Goal: Information Seeking & Learning: Learn about a topic

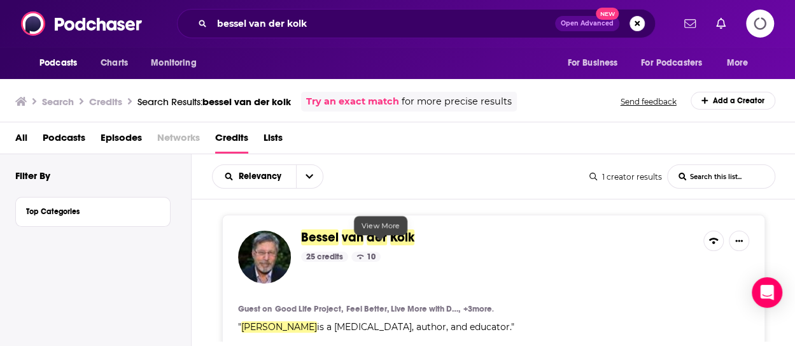
scroll to position [106, 0]
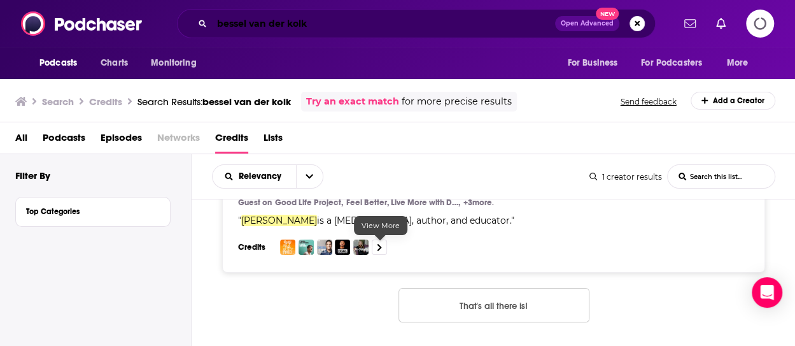
click at [244, 20] on input "bessel van der kolk" at bounding box center [383, 23] width 343 height 20
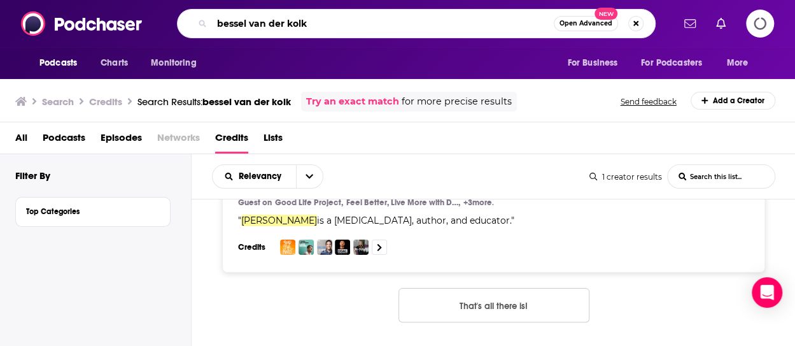
click at [244, 20] on input "bessel van der kolk" at bounding box center [383, 23] width 342 height 20
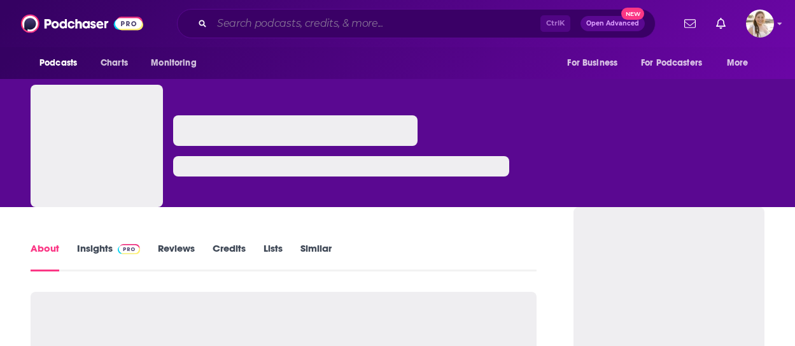
click at [313, 27] on input "Search podcasts, credits, & more..." at bounding box center [376, 23] width 328 height 20
